Goal: Check status: Check status

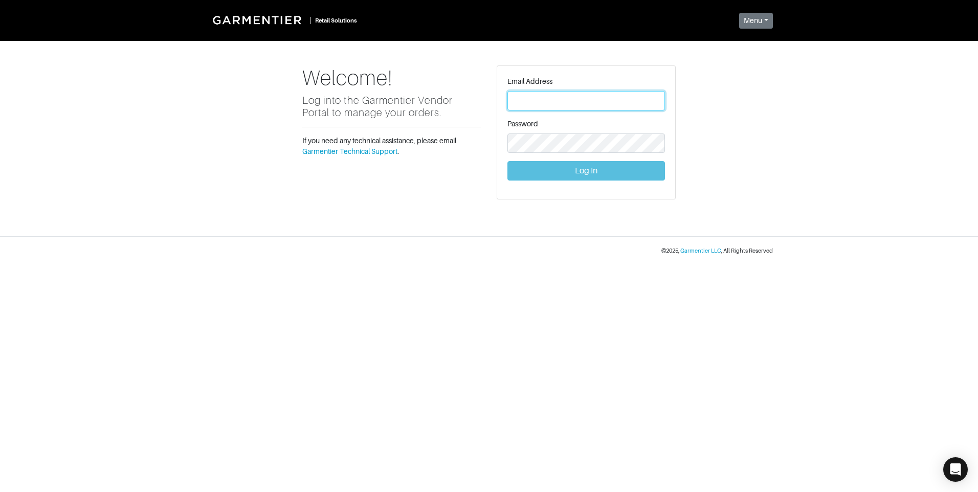
type input "[PERSON_NAME][EMAIL_ADDRESS][DOMAIN_NAME]"
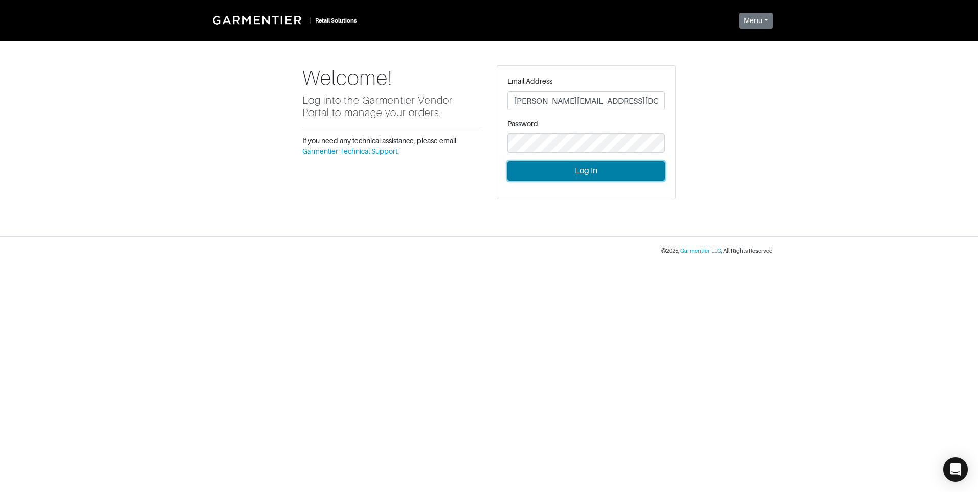
click at [582, 169] on button "Log In" at bounding box center [585, 170] width 157 height 19
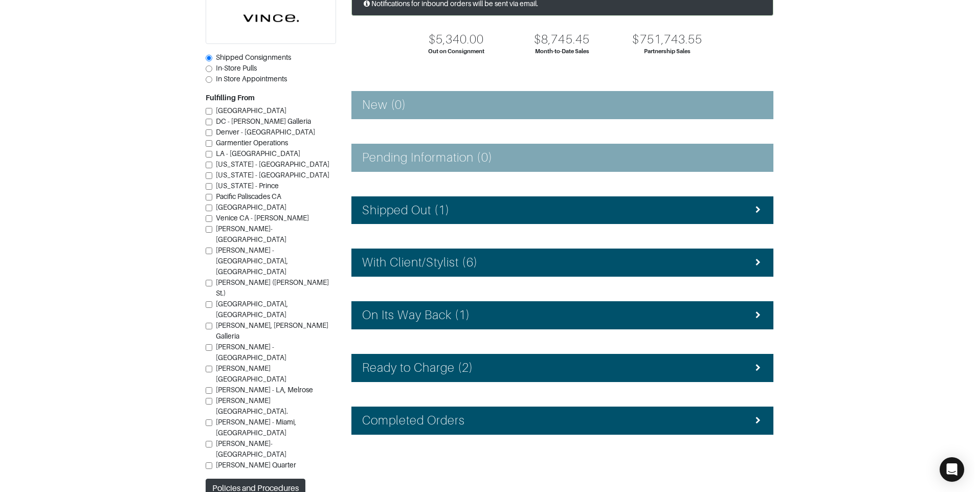
scroll to position [92, 0]
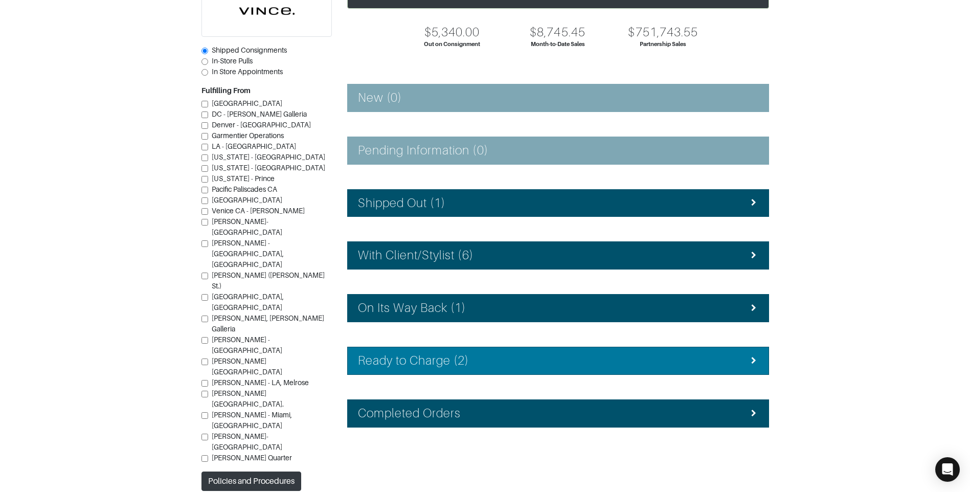
click at [529, 366] on div "Ready to Charge (2)" at bounding box center [558, 360] width 400 height 15
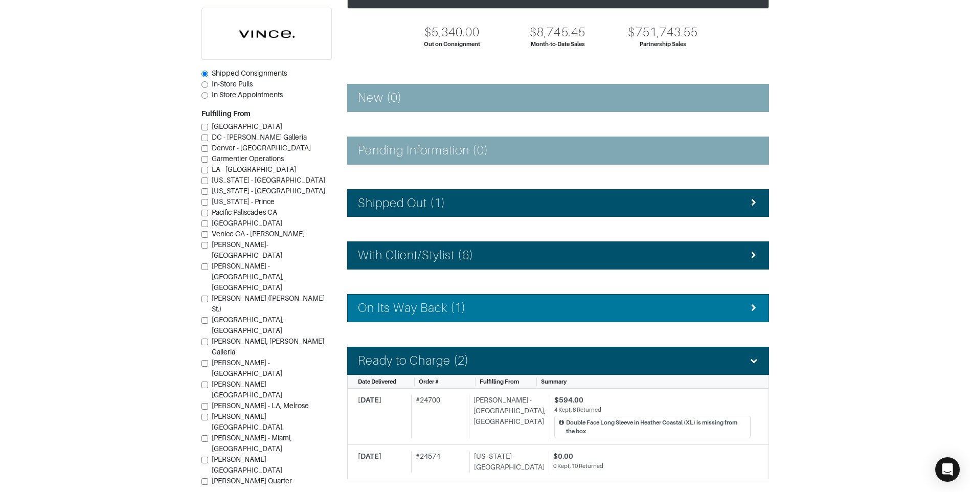
click at [531, 308] on div "On Its Way Back (1)" at bounding box center [558, 308] width 400 height 15
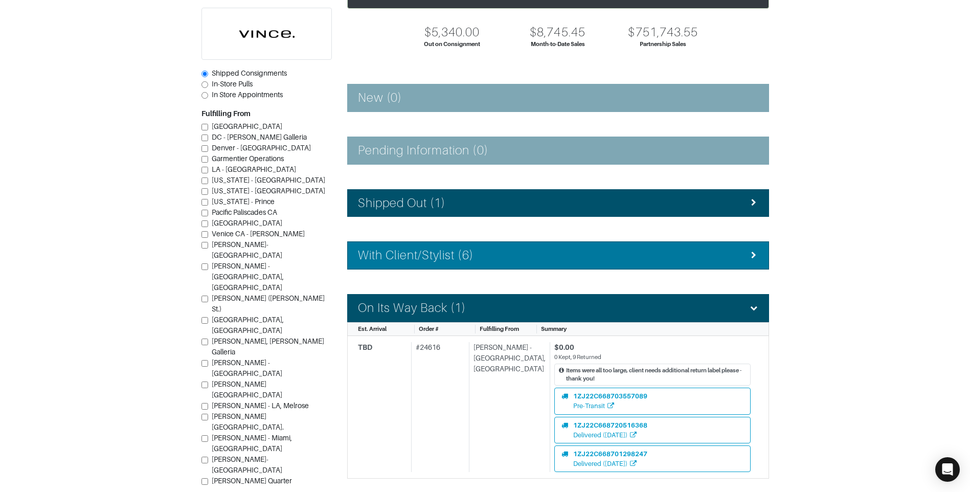
click at [514, 259] on div "With Client/Stylist (6)" at bounding box center [558, 255] width 400 height 15
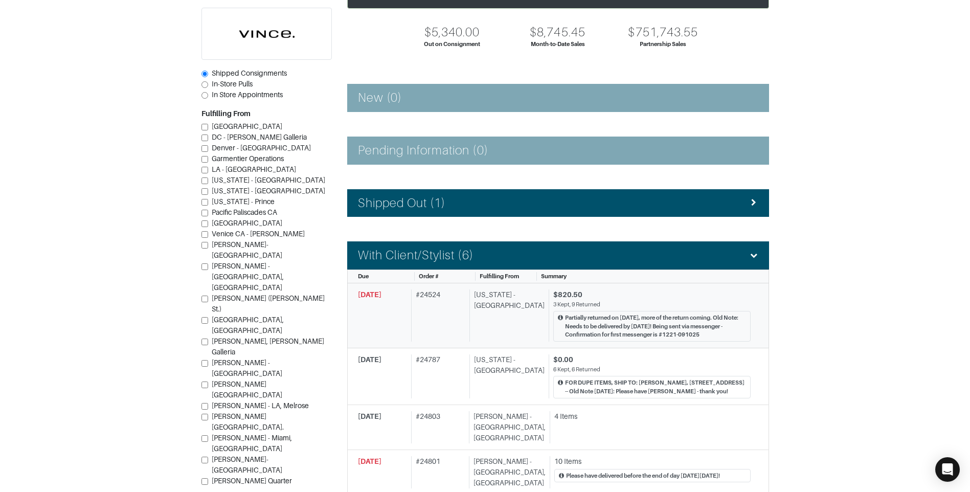
click at [434, 323] on div "# 24524" at bounding box center [438, 315] width 54 height 52
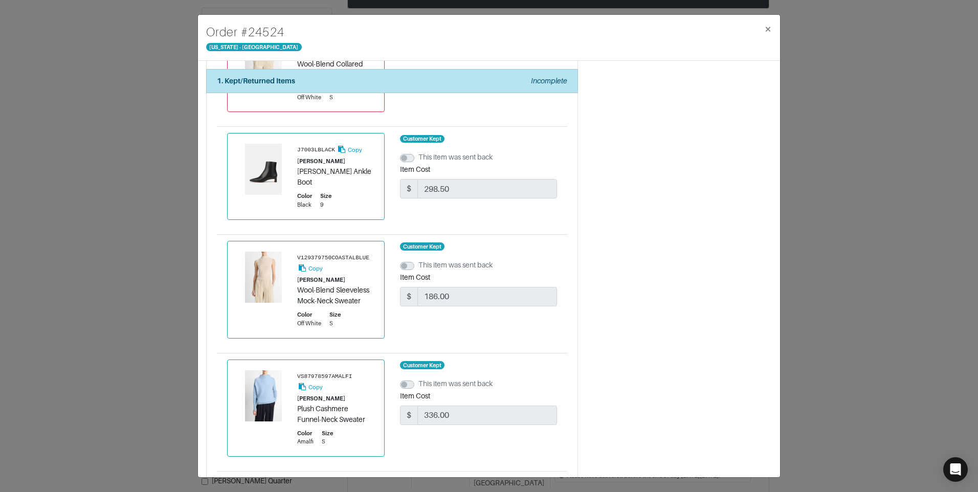
scroll to position [1083, 0]
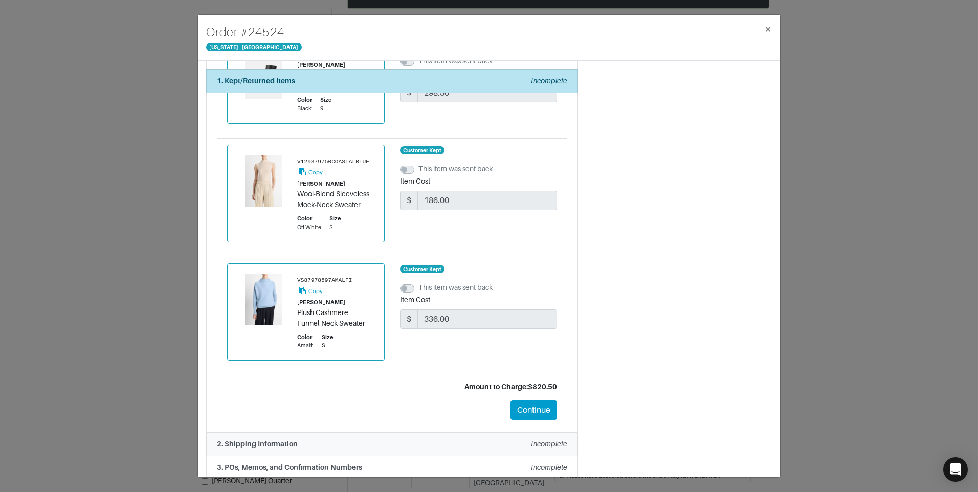
click at [452, 433] on li "2. Shipping Information Incomplete" at bounding box center [392, 445] width 372 height 24
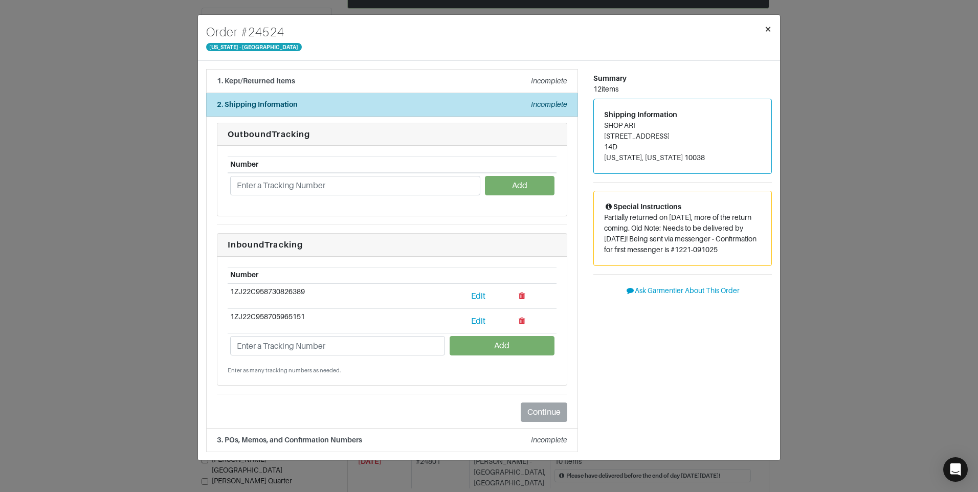
click at [766, 26] on span "×" at bounding box center [768, 29] width 8 height 14
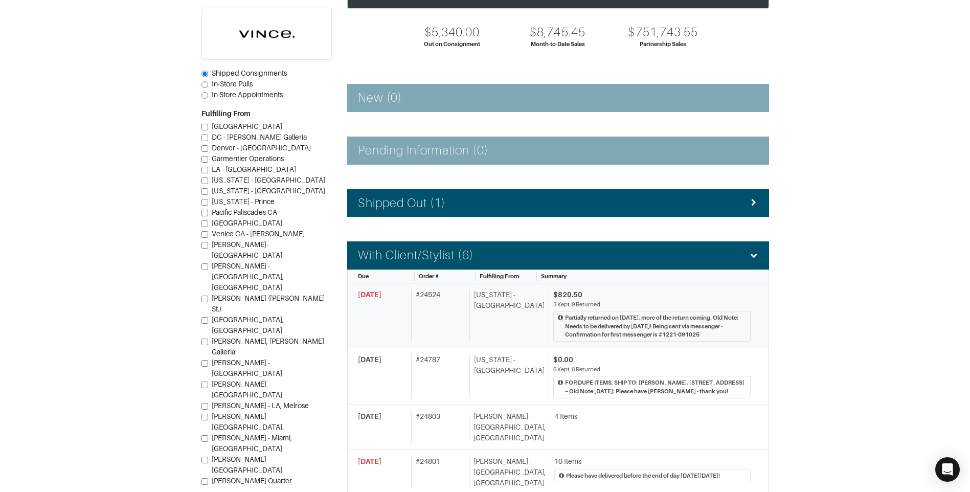
click at [455, 330] on div "# 24524" at bounding box center [438, 315] width 54 height 52
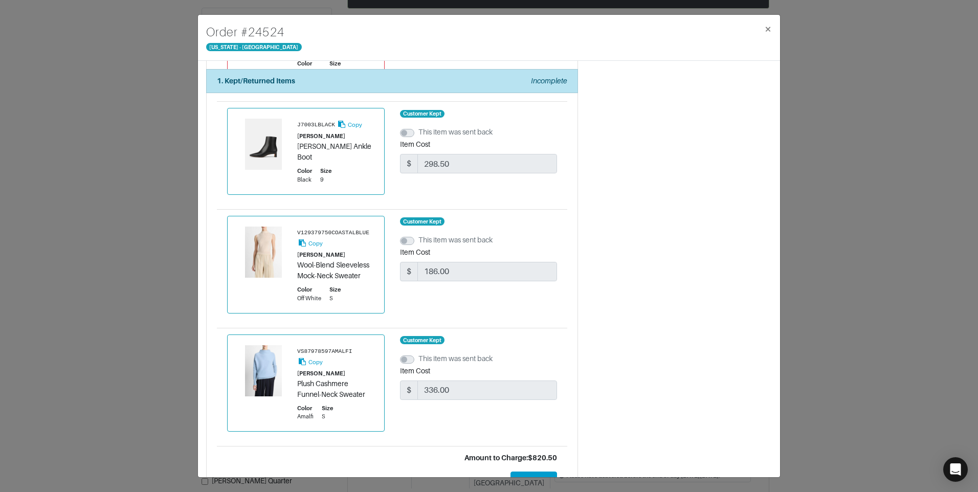
scroll to position [980, 0]
